Goal: Task Accomplishment & Management: Manage account settings

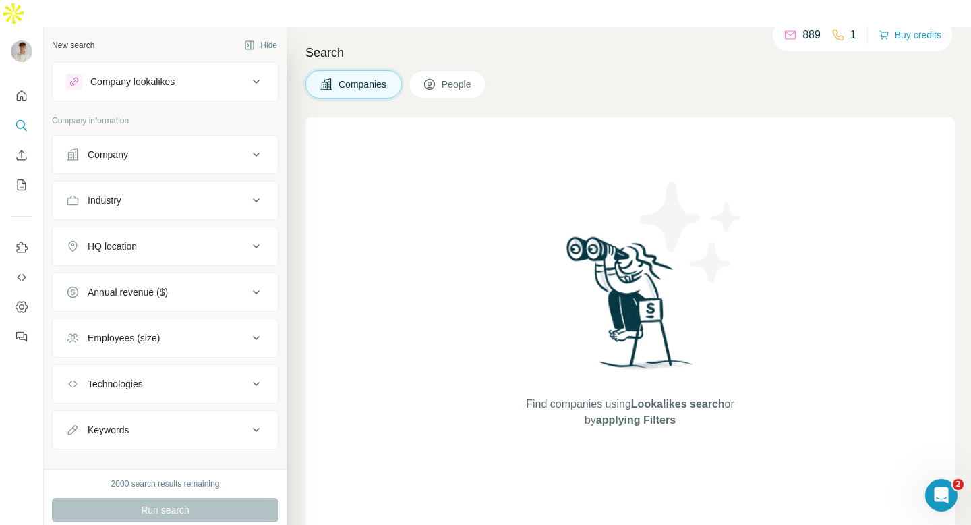
click at [843, 36] on div "1" at bounding box center [844, 35] width 25 height 16
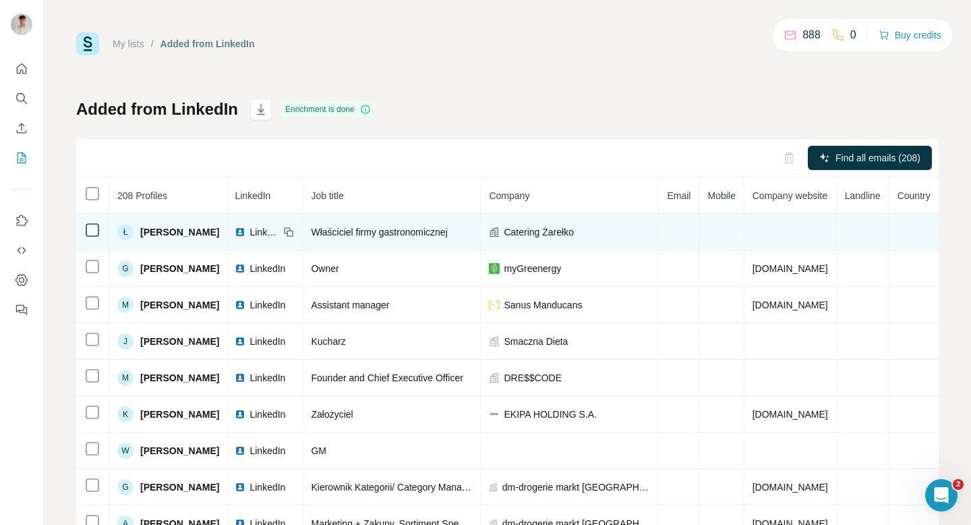
scroll to position [0, 148]
click at [779, 229] on td at bounding box center [791, 232] width 92 height 36
click at [667, 237] on td at bounding box center [679, 232] width 40 height 36
click at [745, 233] on td at bounding box center [791, 232] width 92 height 36
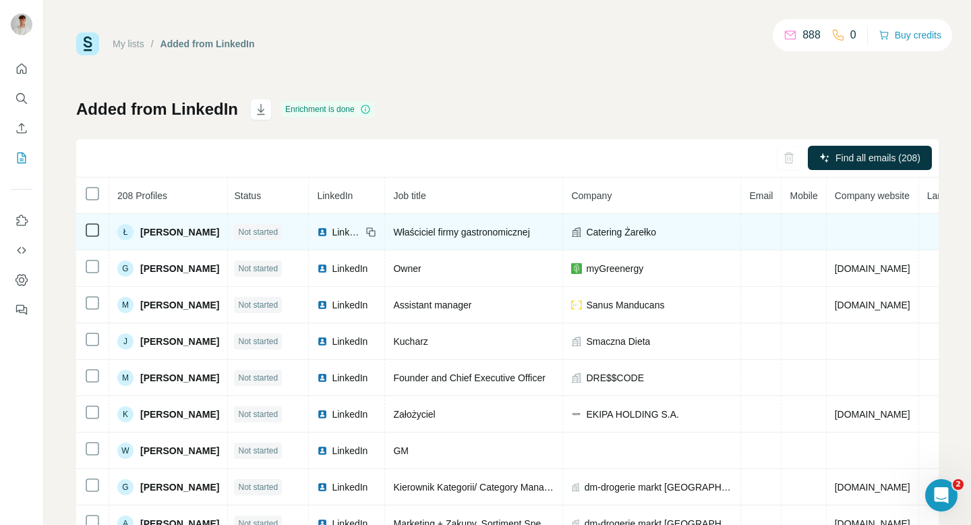
scroll to position [0, 0]
click at [182, 239] on div "[PERSON_NAME]" at bounding box center [168, 232] width 102 height 16
click at [280, 230] on span "Not started" at bounding box center [260, 232] width 40 height 12
click at [280, 235] on span "Not started" at bounding box center [260, 232] width 40 height 12
click at [280, 233] on span "Not started" at bounding box center [260, 232] width 40 height 12
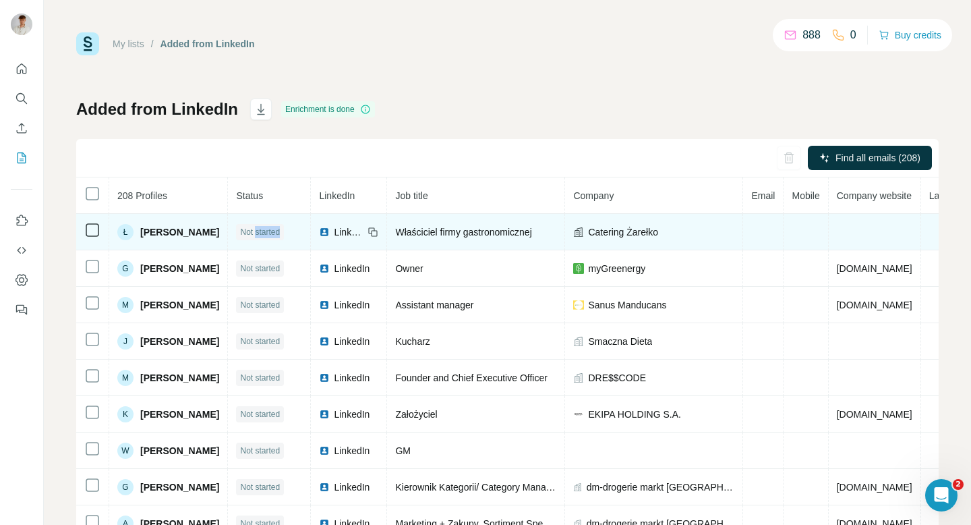
click at [280, 233] on span "Not started" at bounding box center [260, 232] width 40 height 12
click at [378, 229] on div "LinkedIn" at bounding box center [348, 231] width 59 height 13
click at [364, 237] on span "LinkedIn" at bounding box center [349, 231] width 30 height 13
